Goal: Task Accomplishment & Management: Complete application form

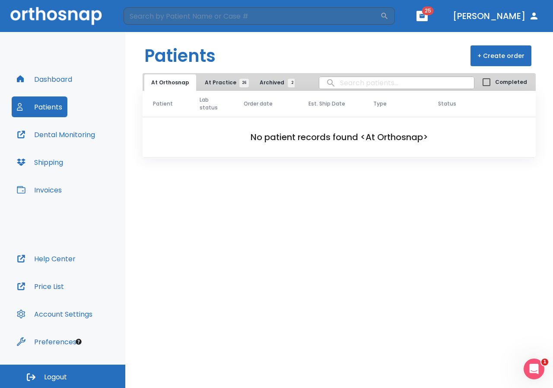
click at [479, 70] on header "Patients + Create order" at bounding box center [339, 52] width 428 height 41
click at [486, 56] on button "+ Create order" at bounding box center [501, 55] width 61 height 21
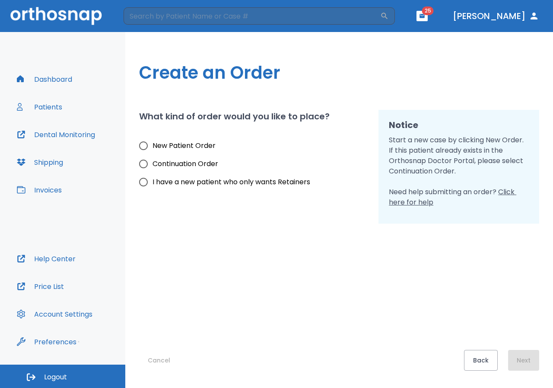
click at [164, 183] on span "I have a new patient who only wants Retainers" at bounding box center [232, 182] width 158 height 10
click at [153, 183] on input "I have a new patient who only wants Retainers" at bounding box center [143, 182] width 18 height 18
radio input "true"
click at [519, 350] on button "Next" at bounding box center [523, 360] width 31 height 21
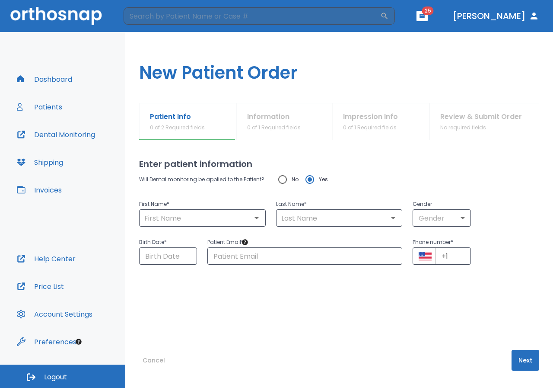
click at [280, 179] on input "No" at bounding box center [283, 179] width 18 height 18
radio input "true"
click at [191, 221] on input "text" at bounding box center [203, 218] width 122 height 12
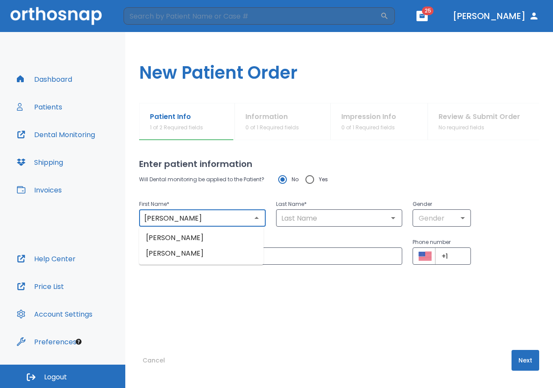
drag, startPoint x: 205, startPoint y: 223, endPoint x: 177, endPoint y: 220, distance: 27.8
click at [177, 220] on input "[PERSON_NAME]" at bounding box center [203, 218] width 122 height 12
type input "Jordania"
click at [295, 221] on input "text" at bounding box center [340, 218] width 122 height 12
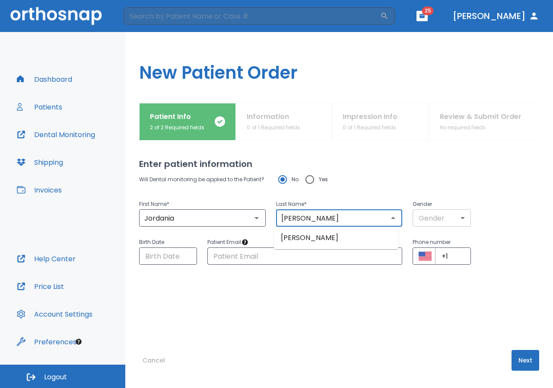
type input "[PERSON_NAME]"
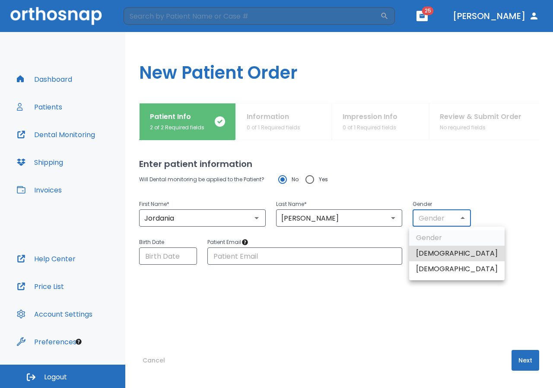
click at [454, 215] on body "​ 25 [PERSON_NAME] Dashboard Patients Dental Monitoring Shipping Invoices Help …" at bounding box center [276, 194] width 553 height 388
click at [437, 267] on li "[DEMOGRAPHIC_DATA]" at bounding box center [457, 269] width 96 height 16
type input "0"
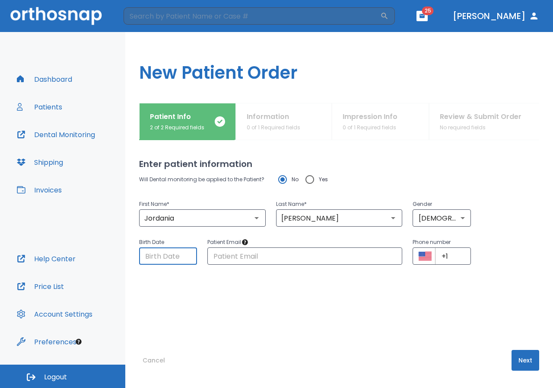
click at [153, 262] on input "Choose date" at bounding box center [168, 255] width 58 height 17
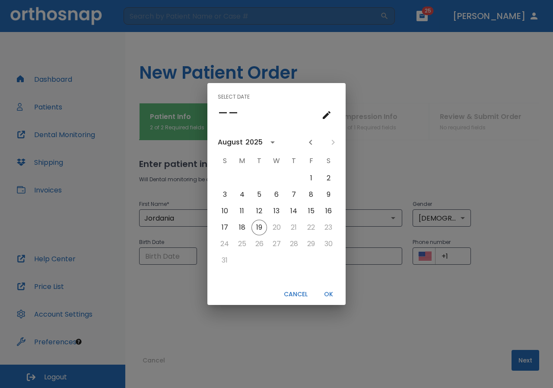
click at [221, 146] on div "August" at bounding box center [230, 142] width 25 height 10
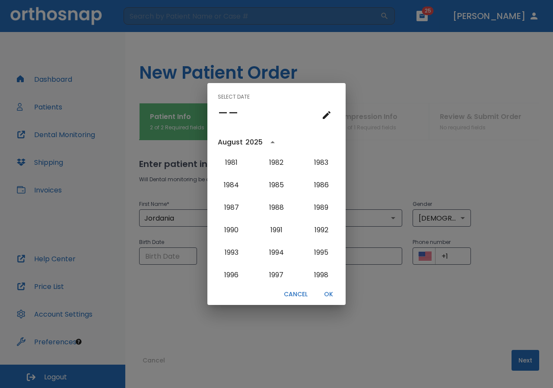
scroll to position [565, 0]
click at [230, 155] on button "1975" at bounding box center [231, 161] width 31 height 16
type input "[DATE]"
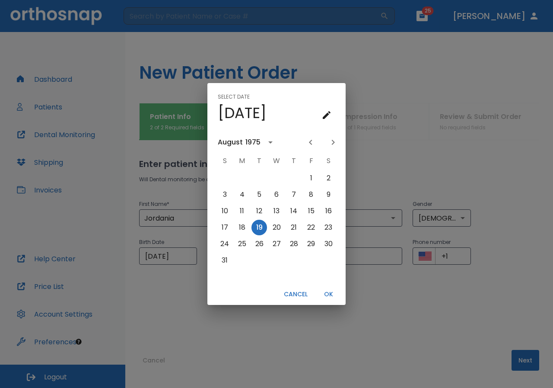
click at [233, 143] on div "August" at bounding box center [230, 142] width 25 height 10
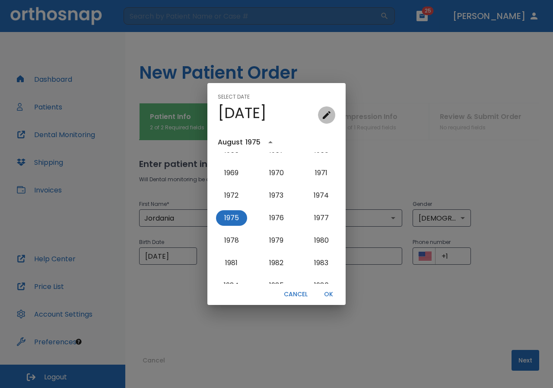
click at [324, 113] on icon "calendar view is open, go to text input view" at bounding box center [327, 115] width 10 height 10
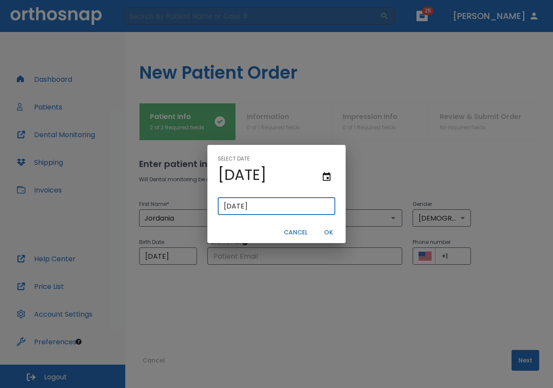
click at [226, 208] on input "[DATE]" at bounding box center [277, 206] width 118 height 17
type input "00/81/9197"
type input "[DATE]"
type input "03/10/8191"
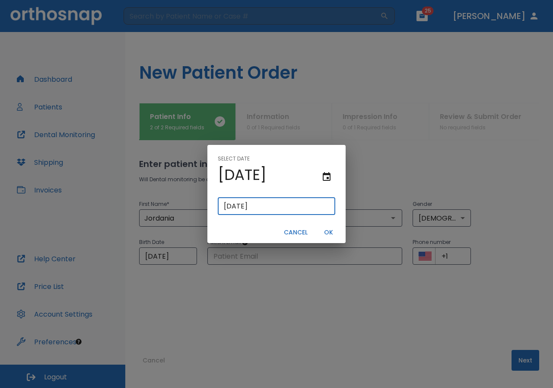
type input "03/10/8191"
type input "03/15/0819"
type input "[DATE]"
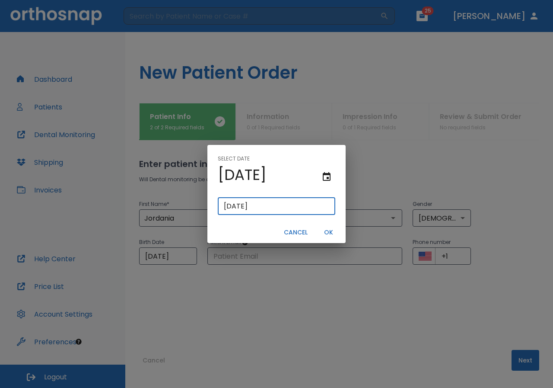
type input "[DATE]"
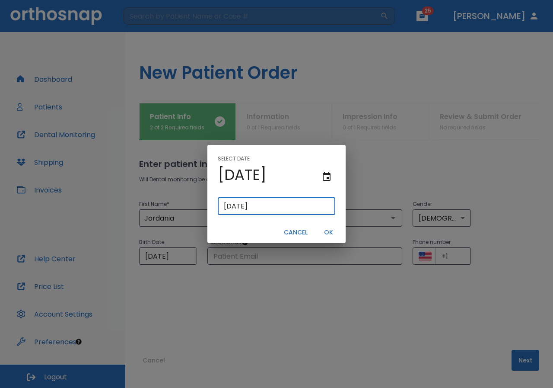
type input "[DATE]"
click at [330, 228] on button "OK" at bounding box center [329, 232] width 28 height 14
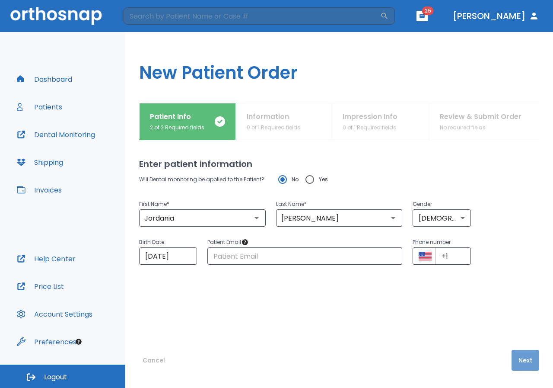
click at [533, 361] on button "Next" at bounding box center [526, 360] width 28 height 21
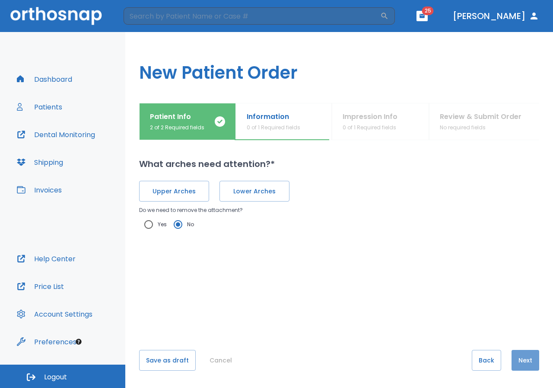
click at [532, 361] on button "Next" at bounding box center [526, 360] width 28 height 21
click at [202, 196] on button "Upper Arches" at bounding box center [174, 191] width 70 height 21
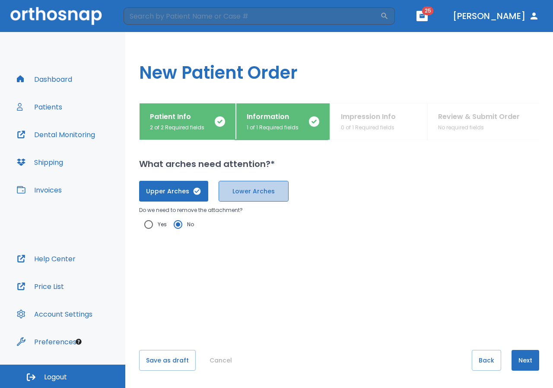
click at [278, 195] on span "Lower Arches" at bounding box center [254, 191] width 52 height 9
click at [519, 365] on button "Next" at bounding box center [526, 360] width 28 height 21
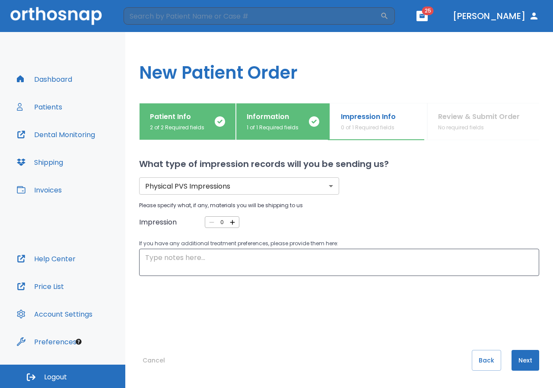
click at [313, 191] on body "​ 25 [PERSON_NAME] Dashboard Patients Dental Monitoring Shipping Invoices Help …" at bounding box center [276, 194] width 553 height 388
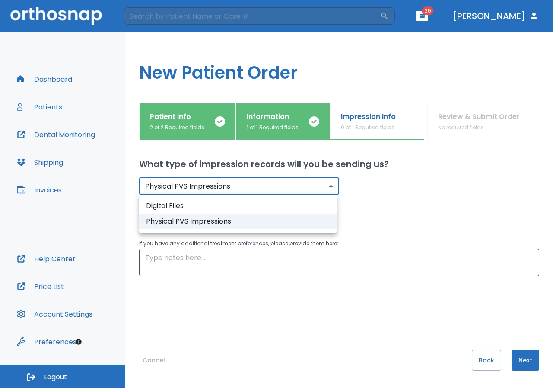
click at [282, 207] on li "Digital Files" at bounding box center [238, 206] width 198 height 16
type input "digital"
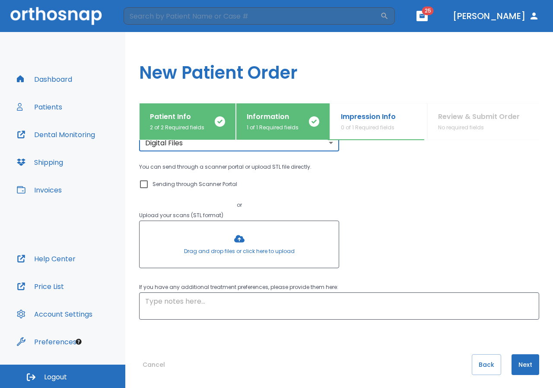
scroll to position [48, 0]
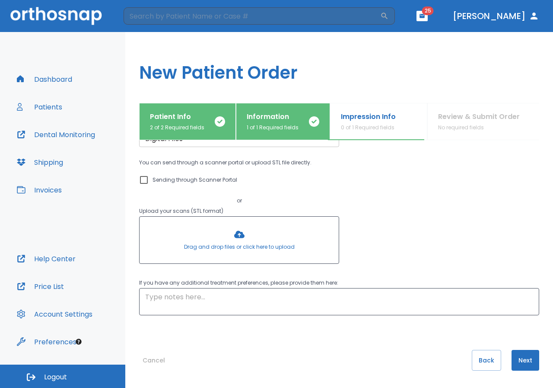
click at [210, 216] on div "Drag and drop files or click here to upload" at bounding box center [239, 240] width 200 height 48
click at [202, 240] on div at bounding box center [239, 240] width 199 height 47
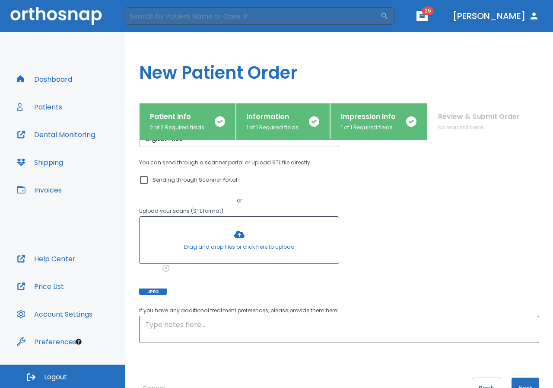
click at [176, 237] on div at bounding box center [239, 240] width 199 height 47
click at [204, 243] on div at bounding box center [239, 240] width 199 height 47
click at [179, 244] on div at bounding box center [239, 240] width 199 height 47
click at [219, 250] on div at bounding box center [239, 240] width 199 height 47
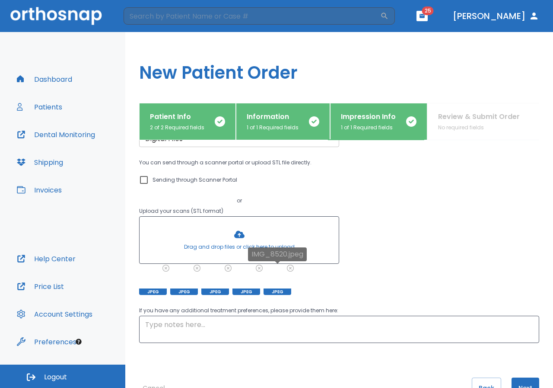
click at [285, 278] on div at bounding box center [278, 281] width 28 height 28
click at [291, 265] on div "IMG_8520.jpeg" at bounding box center [277, 257] width 59 height 20
click at [289, 269] on icon at bounding box center [291, 268] width 6 height 6
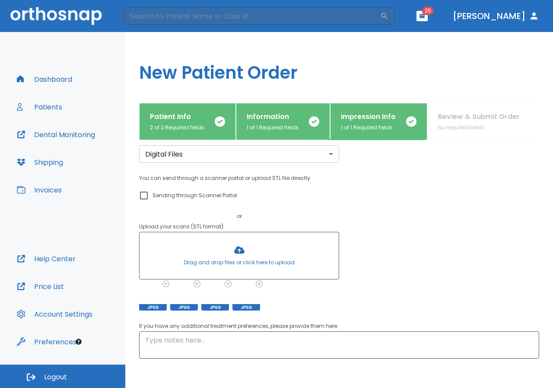
scroll to position [75, 0]
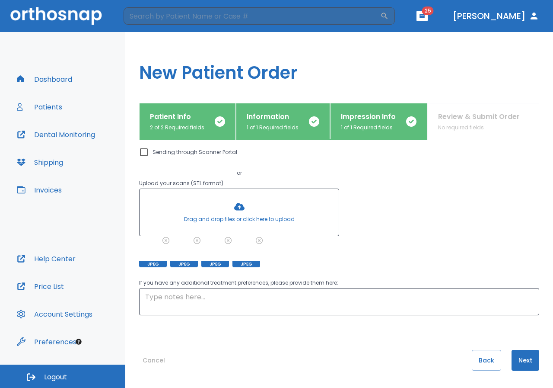
click at [512, 359] on button "Next" at bounding box center [526, 360] width 28 height 21
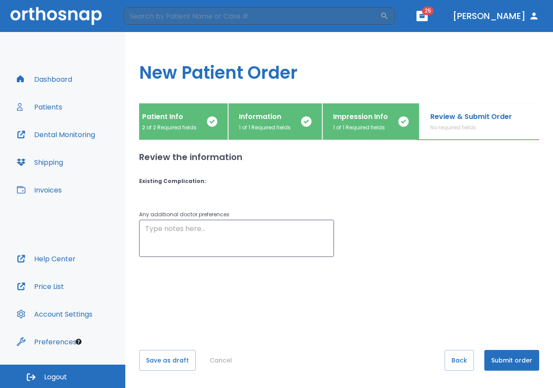
scroll to position [0, 8]
click at [164, 119] on p "Patient Info" at bounding box center [169, 117] width 54 height 10
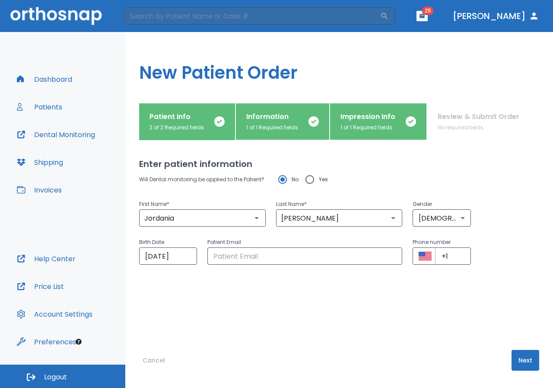
scroll to position [0, 0]
click at [277, 102] on h1 "New Patient Order" at bounding box center [339, 67] width 428 height 71
click at [277, 111] on button "Information 1 of 1 Required fields" at bounding box center [283, 121] width 94 height 37
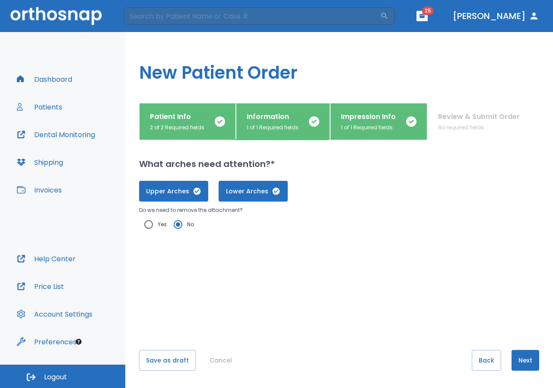
click at [163, 224] on span "Yes" at bounding box center [162, 224] width 9 height 10
click at [158, 224] on input "Yes" at bounding box center [149, 224] width 18 height 18
radio input "true"
click at [179, 222] on input "No" at bounding box center [178, 224] width 18 height 18
radio input "true"
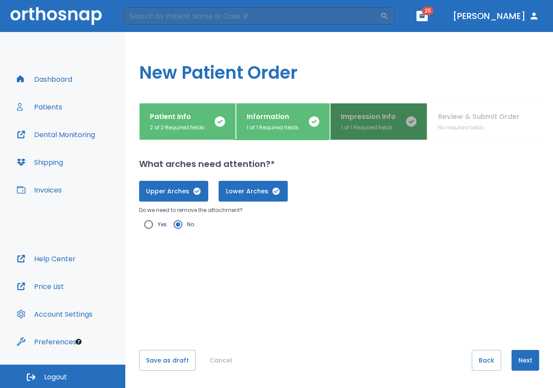
click at [357, 131] on p "1 of 1 Required fields" at bounding box center [368, 128] width 55 height 8
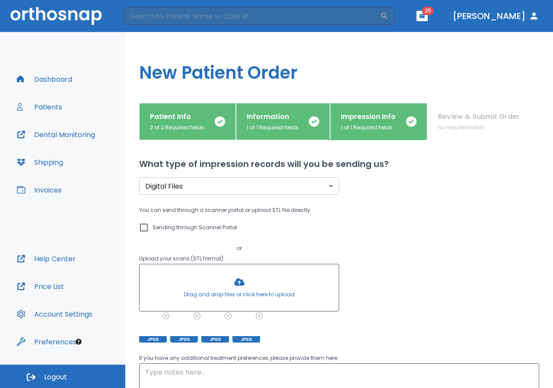
click at [437, 125] on div "Patient Info 2 of 2 Required fields Information 1 of 1 Required fields Impressi…" at bounding box center [339, 121] width 400 height 37
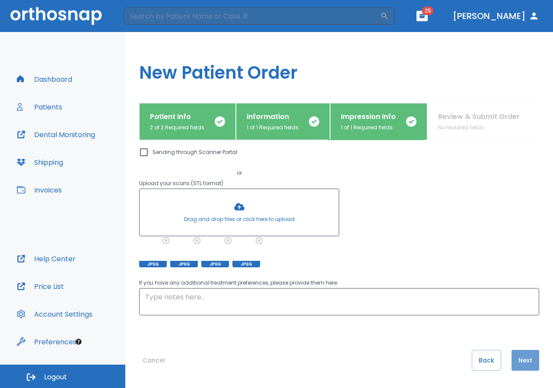
click at [516, 354] on button "Next" at bounding box center [526, 360] width 28 height 21
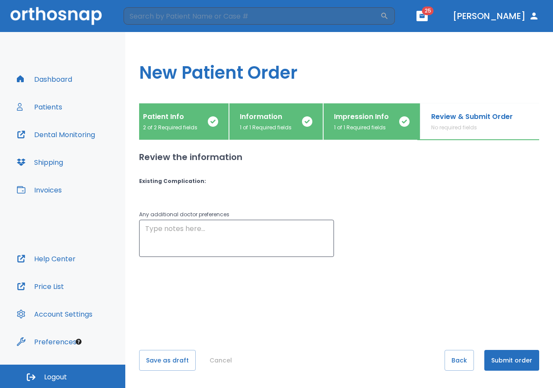
scroll to position [0, 8]
click at [428, 17] on button "button" at bounding box center [422, 16] width 11 height 10
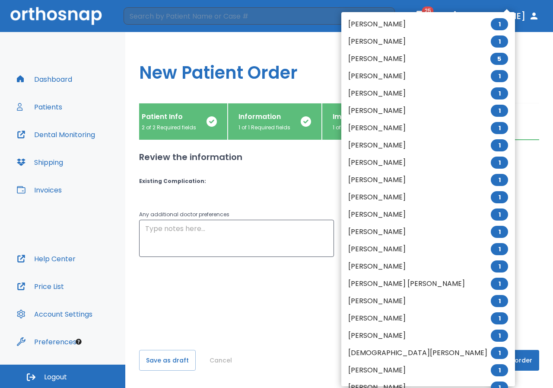
click at [521, 50] on div at bounding box center [276, 194] width 553 height 388
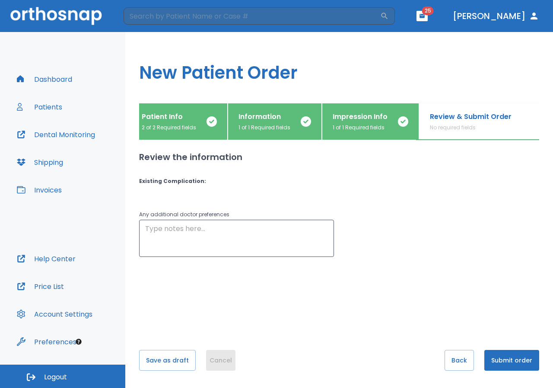
click at [228, 355] on button "Cancel" at bounding box center [220, 360] width 29 height 21
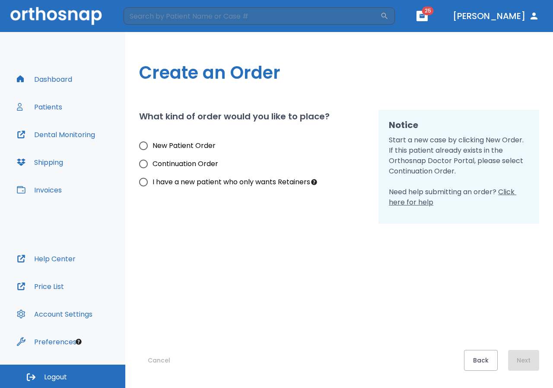
click at [201, 146] on span "New Patient Order" at bounding box center [184, 146] width 63 height 10
click at [153, 146] on input "New Patient Order" at bounding box center [143, 146] width 18 height 18
radio input "true"
click at [536, 357] on button "Next" at bounding box center [523, 360] width 31 height 21
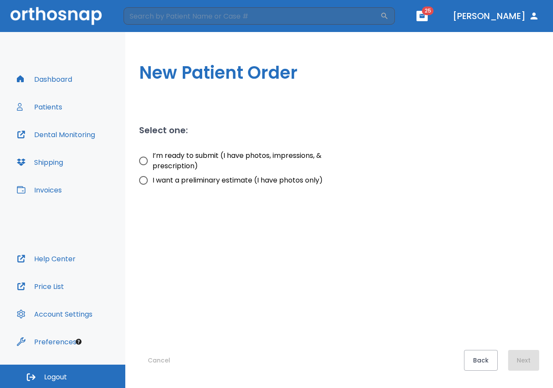
click at [175, 182] on span "I want a preliminary estimate (I have photos only)" at bounding box center [238, 180] width 170 height 10
click at [153, 182] on input "I want a preliminary estimate (I have photos only)" at bounding box center [143, 180] width 18 height 18
radio input "true"
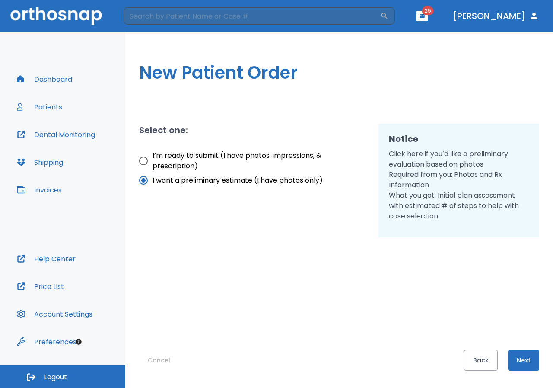
click at [524, 356] on button "Next" at bounding box center [523, 360] width 31 height 21
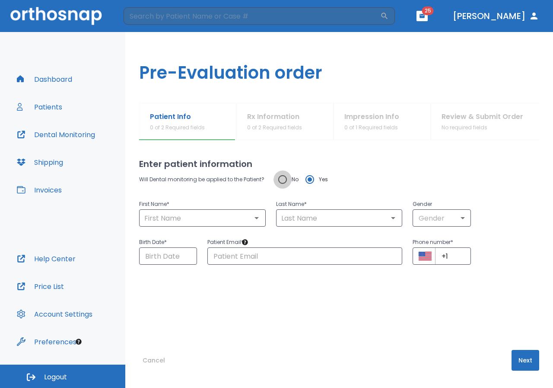
click at [287, 178] on input "No" at bounding box center [283, 179] width 18 height 18
radio input "true"
click at [224, 217] on input "text" at bounding box center [203, 218] width 122 height 12
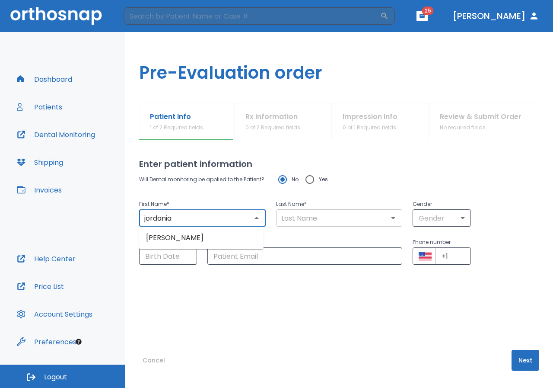
click at [296, 224] on div "​" at bounding box center [339, 217] width 127 height 17
type input "jordania"
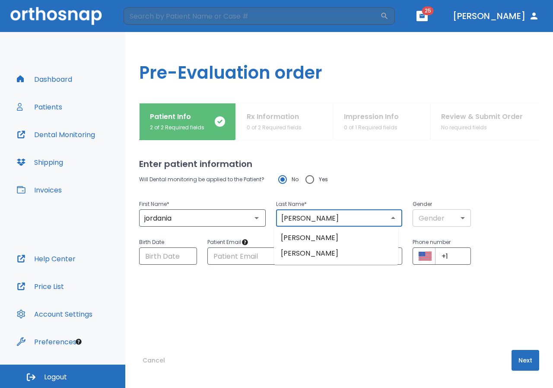
type input "[PERSON_NAME]"
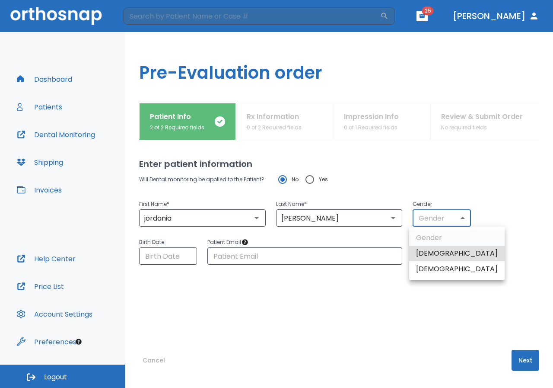
click at [435, 215] on body "​ 25 [PERSON_NAME] Dashboard Patients Dental Monitoring Shipping Invoices Help …" at bounding box center [276, 194] width 553 height 388
click at [434, 273] on li "[DEMOGRAPHIC_DATA]" at bounding box center [457, 269] width 96 height 16
type input "0"
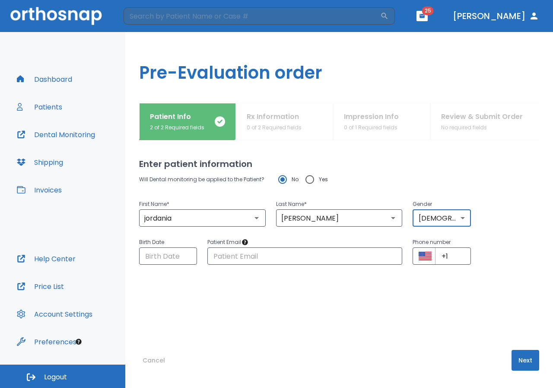
click at [159, 265] on div "Will Dental monitoring be applied to the Patient? No Yes First Name * [PERSON_N…" at bounding box center [339, 242] width 400 height 145
click at [158, 259] on input "Choose date" at bounding box center [168, 255] width 58 height 17
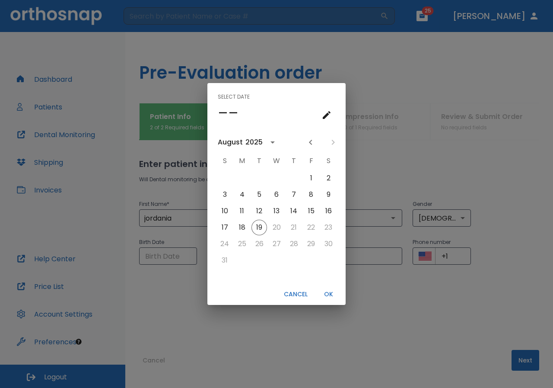
click at [327, 112] on icon "calendar view is open, go to text input view" at bounding box center [327, 115] width 10 height 10
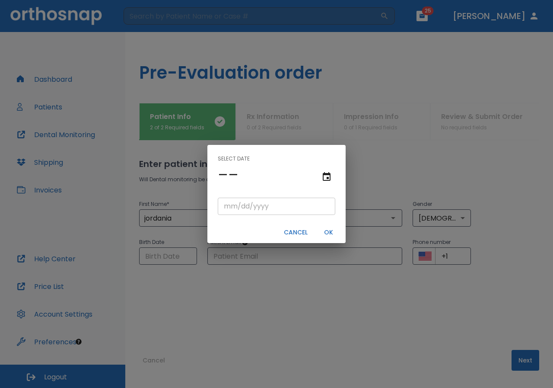
click at [231, 210] on input "tel" at bounding box center [277, 206] width 118 height 17
type input "03/15/"
type input "03/15/0001"
type input "03/15/1"
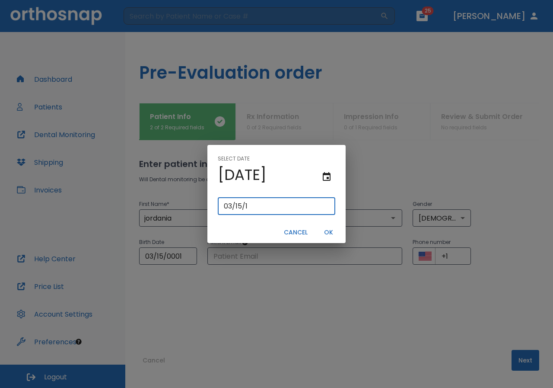
type input "03/15/0019"
type input "[DATE]"
type input "03/15/0197"
type input "03/15/197"
type input "[DATE]"
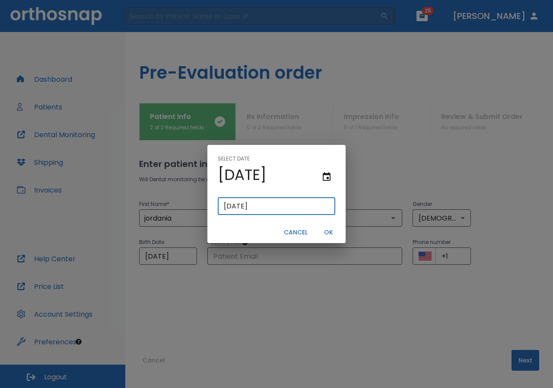
type input "[DATE]"
click at [329, 229] on button "OK" at bounding box center [329, 232] width 28 height 14
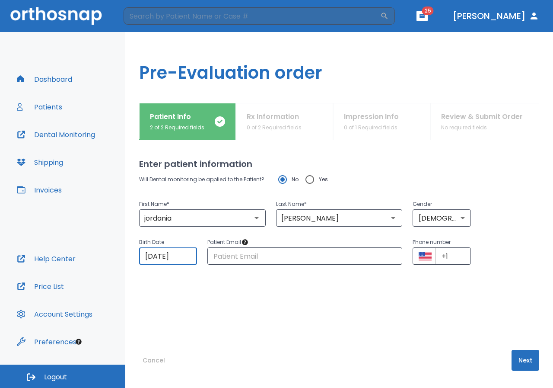
click at [514, 358] on button "Next" at bounding box center [526, 360] width 28 height 21
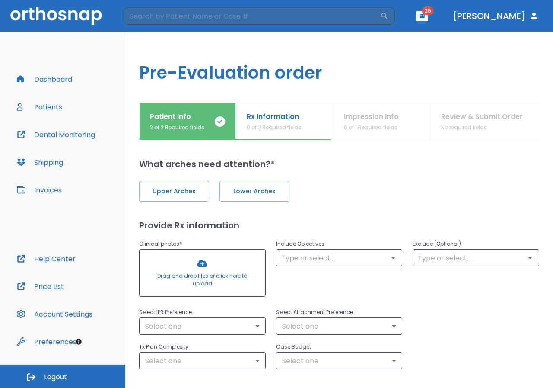
scroll to position [54, 0]
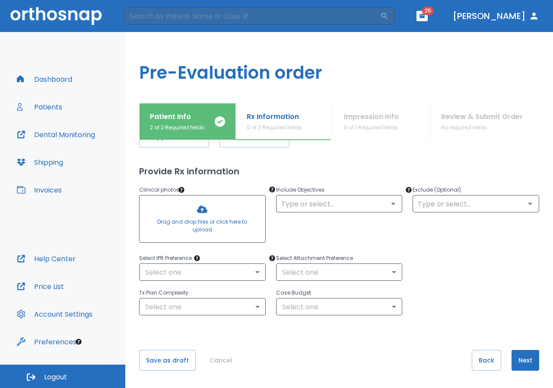
click at [213, 220] on div at bounding box center [203, 218] width 126 height 47
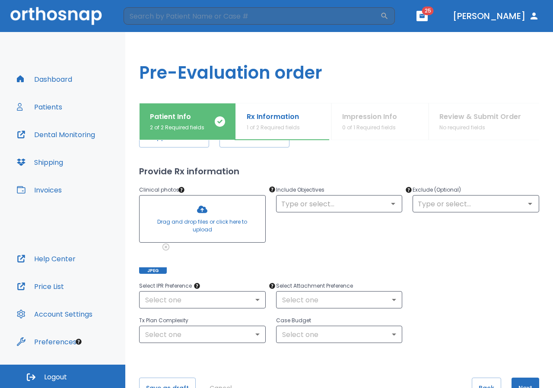
click at [205, 209] on div at bounding box center [203, 218] width 126 height 47
click at [225, 237] on div at bounding box center [203, 218] width 126 height 47
click at [224, 220] on div at bounding box center [203, 218] width 126 height 47
click at [349, 214] on div "Include Objectives ​" at bounding box center [334, 223] width 137 height 99
click at [349, 206] on input "text" at bounding box center [340, 204] width 122 height 12
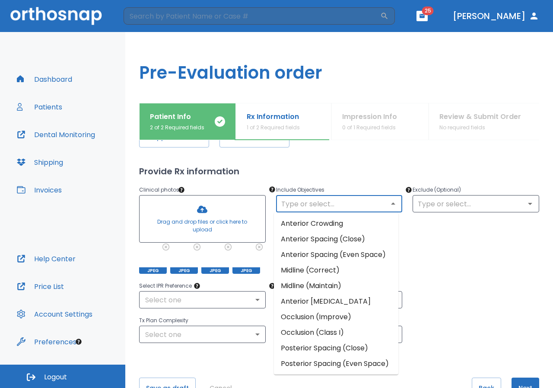
click at [362, 233] on li "Anterior Spacing (Close)" at bounding box center [336, 239] width 125 height 16
click at [348, 199] on input "text" at bounding box center [340, 204] width 122 height 12
click at [349, 356] on li "Posterior Spacing (Close)" at bounding box center [336, 348] width 125 height 16
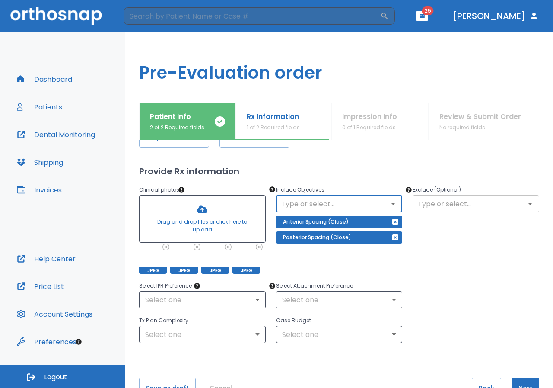
click at [438, 208] on input "text" at bounding box center [477, 204] width 122 height 12
click at [435, 167] on h2 "Provide Rx information" at bounding box center [339, 171] width 400 height 13
click at [216, 301] on body "​ 25 [PERSON_NAME] Dashboard Patients Dental Monitoring Shipping Invoices Help …" at bounding box center [276, 194] width 553 height 388
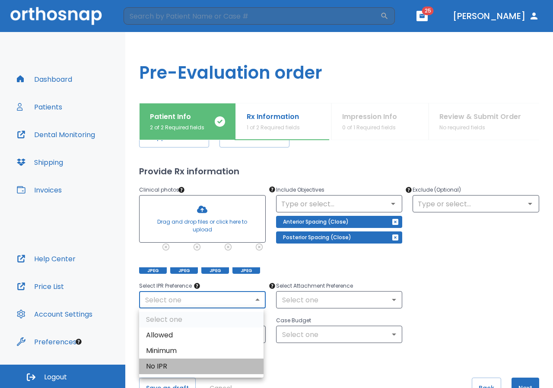
click at [163, 363] on li "No IPR" at bounding box center [201, 366] width 125 height 16
type input "0"
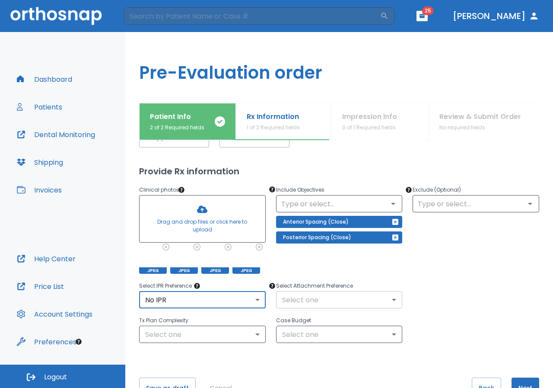
click at [302, 294] on body "​ 25 [PERSON_NAME] Dashboard Patients Dental Monitoring Shipping Invoices Help …" at bounding box center [276, 194] width 553 height 388
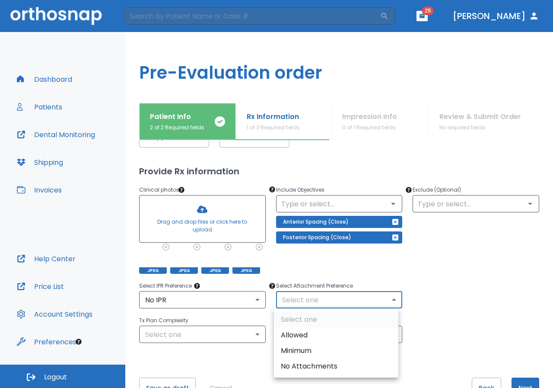
click at [453, 264] on div at bounding box center [276, 194] width 553 height 388
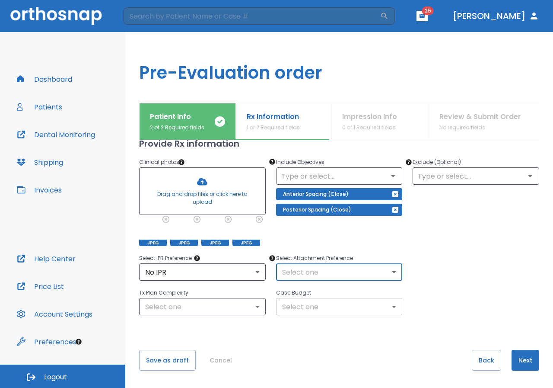
click at [323, 309] on body "​ 25 [PERSON_NAME] Dashboard Patients Dental Monitoring Shipping Invoices Help …" at bounding box center [276, 194] width 553 height 388
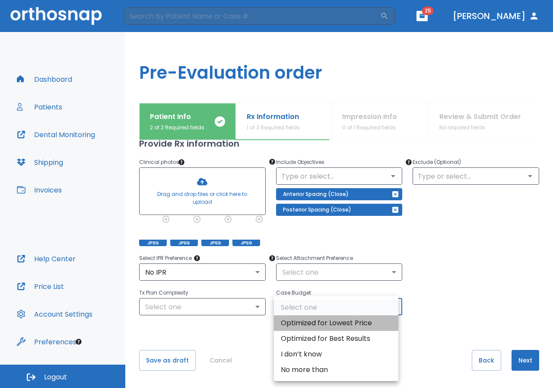
click at [325, 320] on li "Optimized for Lowest Price" at bounding box center [336, 323] width 125 height 16
type input "0"
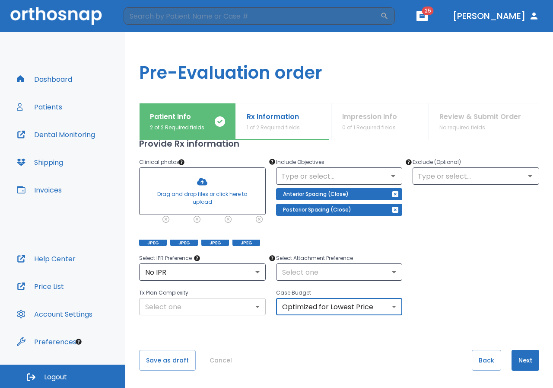
click at [246, 312] on body "​ 25 [PERSON_NAME] Dashboard Patients Dental Monitoring Shipping Invoices Help …" at bounding box center [276, 194] width 553 height 388
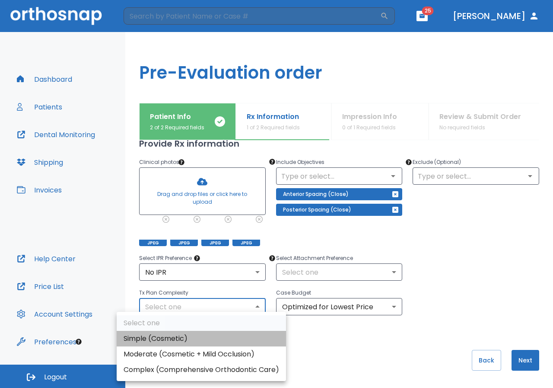
click at [236, 337] on li "Simple (Cosmetic)" at bounding box center [201, 339] width 169 height 16
type input "0"
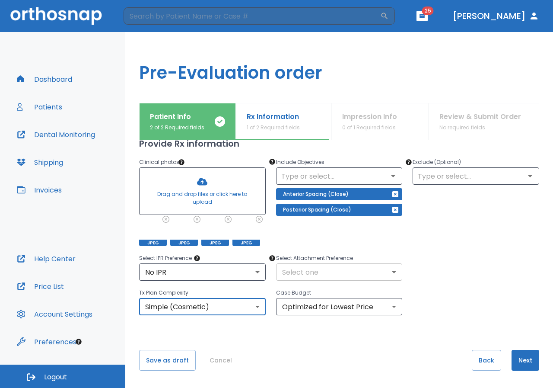
click at [286, 267] on body "​ 25 [PERSON_NAME] Dashboard Patients Dental Monitoring Shipping Invoices Help …" at bounding box center [276, 194] width 553 height 388
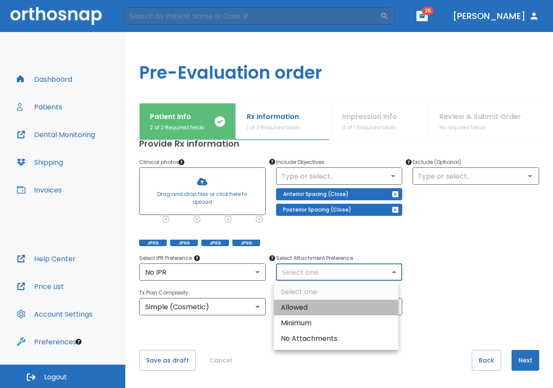
click at [290, 300] on li "Allowed" at bounding box center [336, 308] width 125 height 16
type input "1"
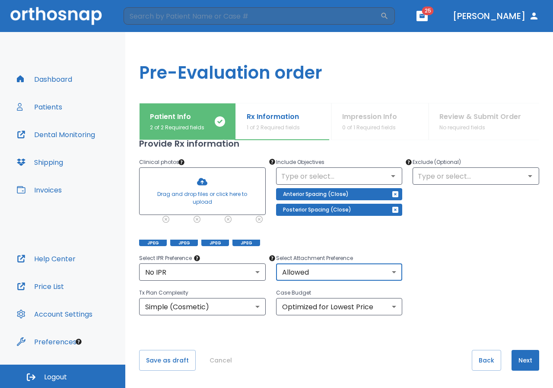
scroll to position [0, 0]
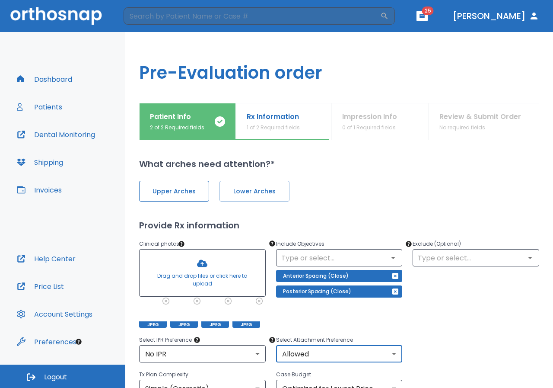
click at [182, 192] on span "Upper Arches" at bounding box center [174, 191] width 52 height 9
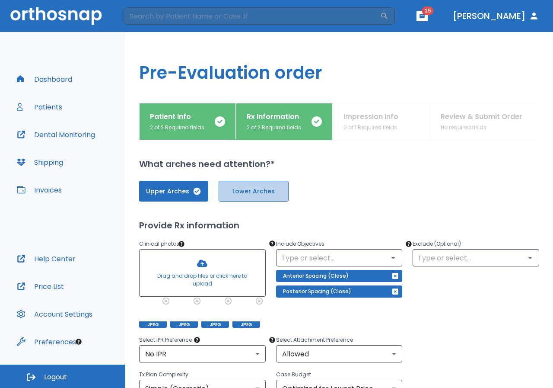
click at [230, 185] on button "Lower Arches" at bounding box center [254, 191] width 70 height 21
click at [230, 185] on button "Lower Arches" at bounding box center [253, 191] width 69 height 21
click at [235, 181] on button "Lower Arches" at bounding box center [254, 191] width 70 height 21
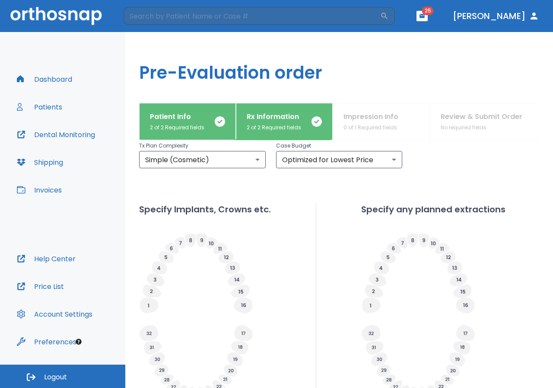
scroll to position [315, 0]
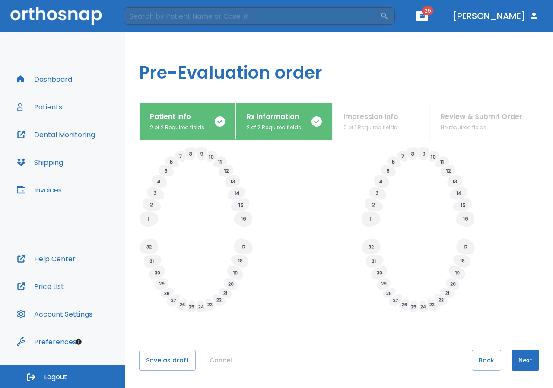
click at [160, 273] on icon at bounding box center [157, 272] width 5 height 3
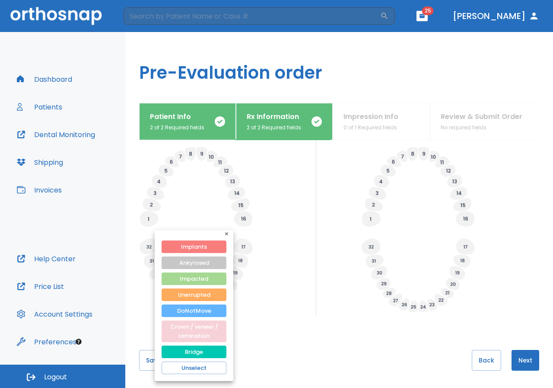
click at [205, 331] on button "Crown / veneer / lamination" at bounding box center [194, 331] width 65 height 22
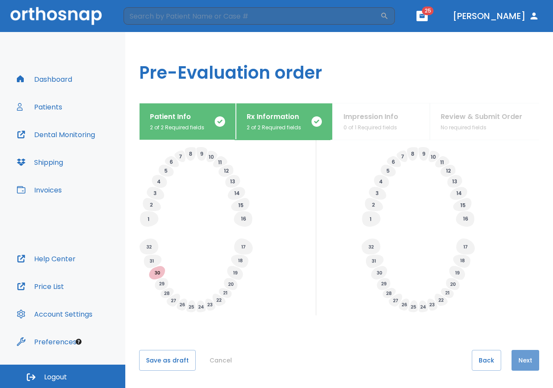
click at [524, 364] on button "Next" at bounding box center [526, 360] width 28 height 21
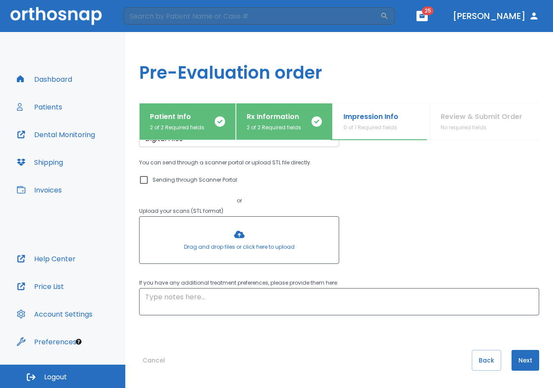
scroll to position [0, 0]
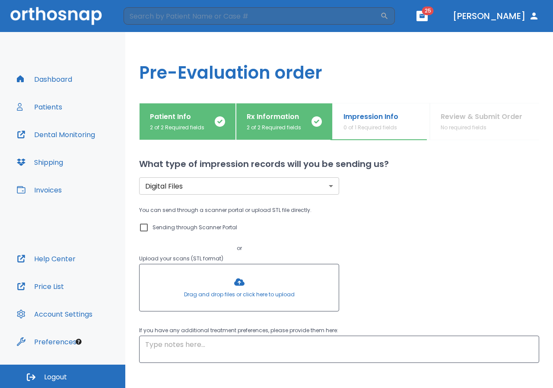
click at [310, 290] on div at bounding box center [239, 287] width 199 height 47
click at [237, 306] on div at bounding box center [239, 287] width 199 height 47
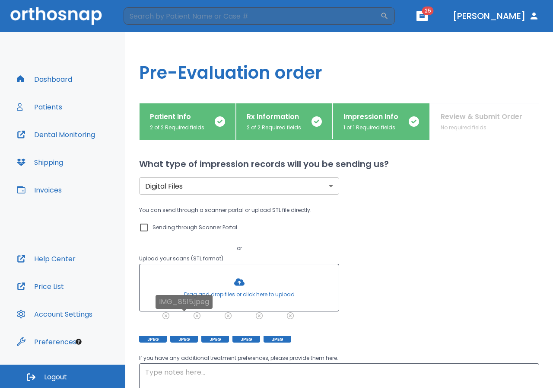
click at [195, 315] on icon at bounding box center [197, 316] width 6 height 6
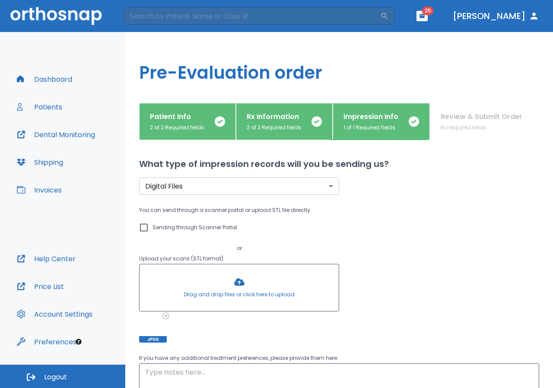
click at [195, 294] on div at bounding box center [239, 287] width 199 height 47
click at [125, 118] on div "Dashboard Patients Dental Monitoring Shipping Invoices Help Center Price List A…" at bounding box center [62, 198] width 125 height 333
click at [227, 283] on div at bounding box center [239, 287] width 199 height 47
click at [248, 289] on div at bounding box center [239, 287] width 199 height 47
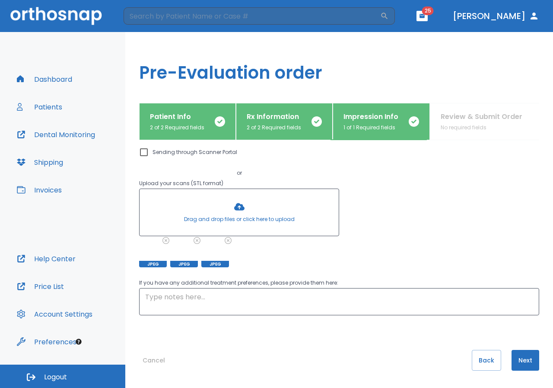
click at [238, 218] on div at bounding box center [239, 212] width 199 height 47
click at [243, 217] on div at bounding box center [239, 212] width 199 height 47
click at [520, 355] on button "Next" at bounding box center [526, 360] width 28 height 21
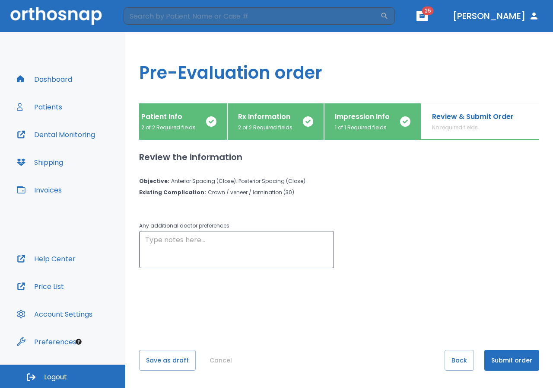
scroll to position [0, 11]
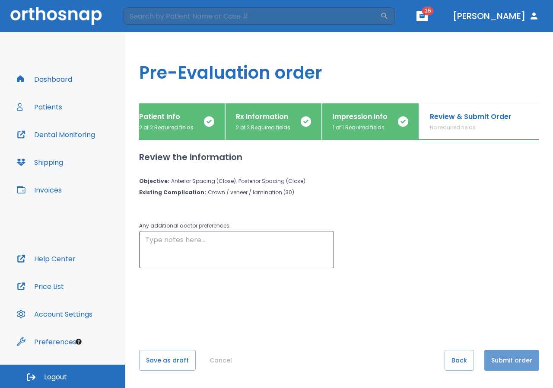
click at [513, 362] on button "Submit order" at bounding box center [512, 360] width 55 height 21
